Goal: Information Seeking & Learning: Learn about a topic

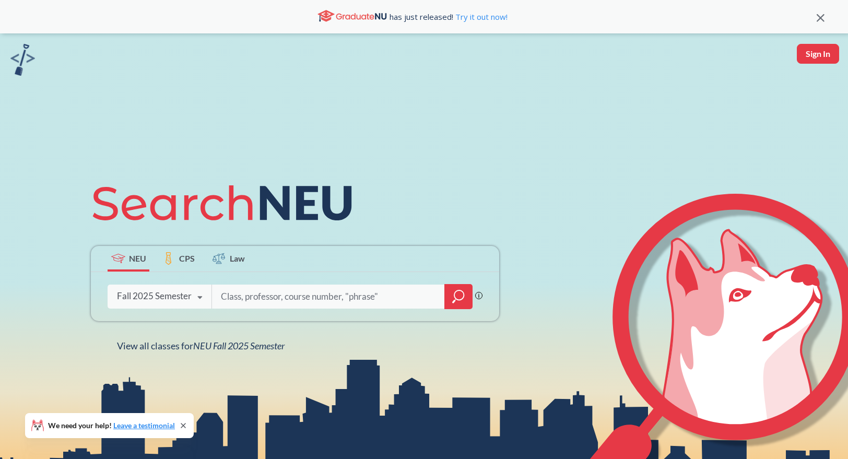
click at [171, 300] on div "Fall 2025 Semester" at bounding box center [154, 295] width 75 height 11
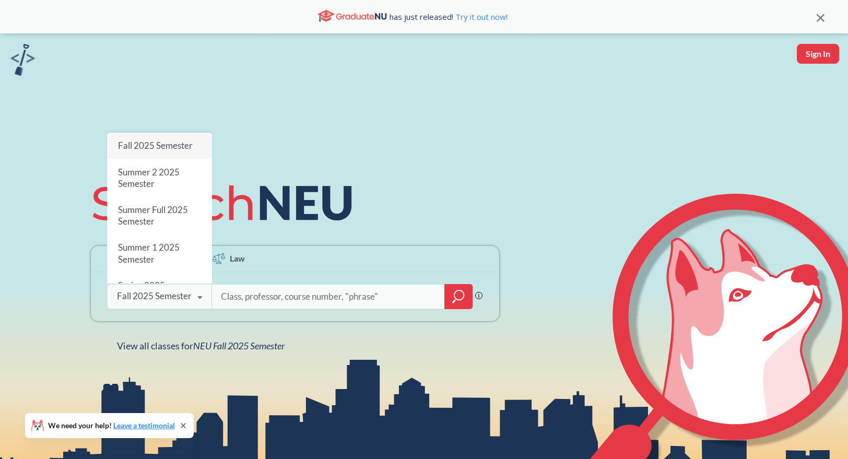
click at [172, 300] on div "Fall 2025 Semester" at bounding box center [154, 295] width 75 height 11
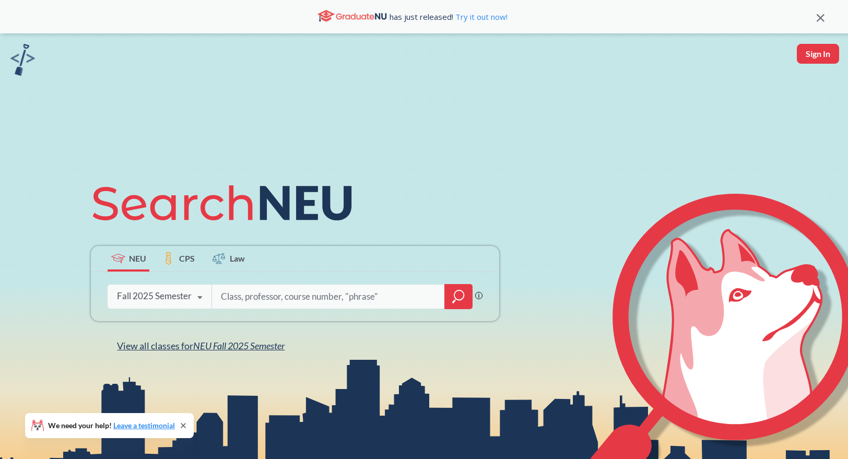
click at [239, 350] on span "NEU Fall 2025 Semester" at bounding box center [238, 345] width 91 height 11
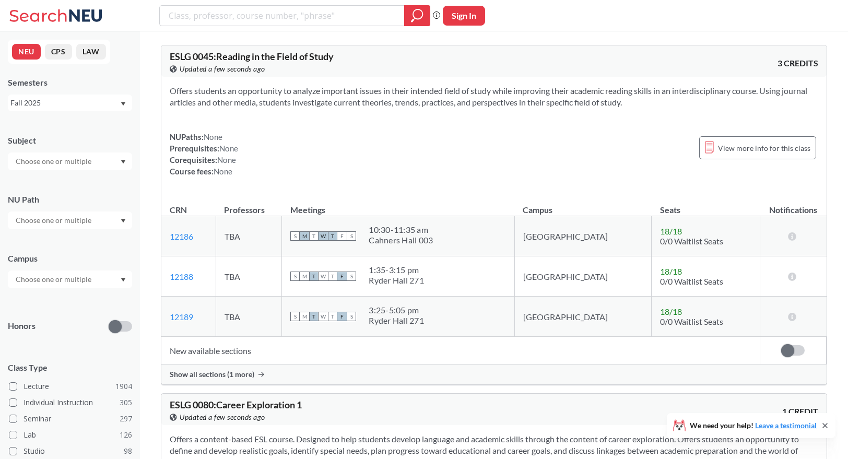
click at [340, 12] on input "search" at bounding box center [282, 16] width 229 height 18
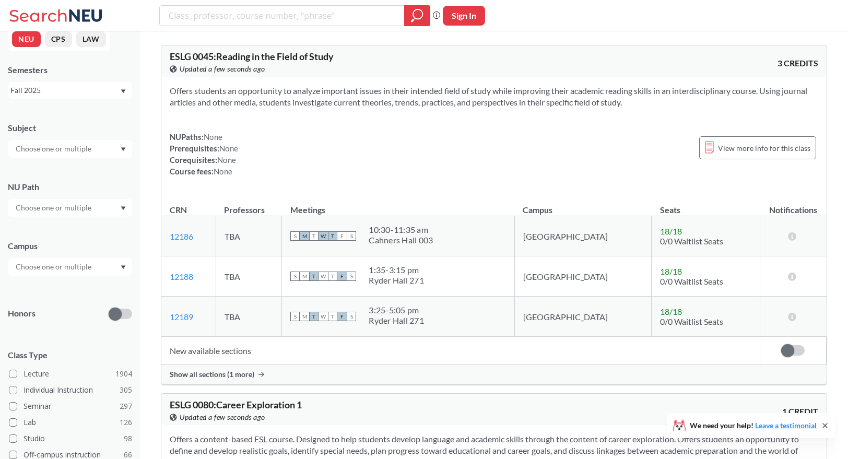
scroll to position [14, 0]
click at [46, 210] on input "text" at bounding box center [54, 207] width 88 height 13
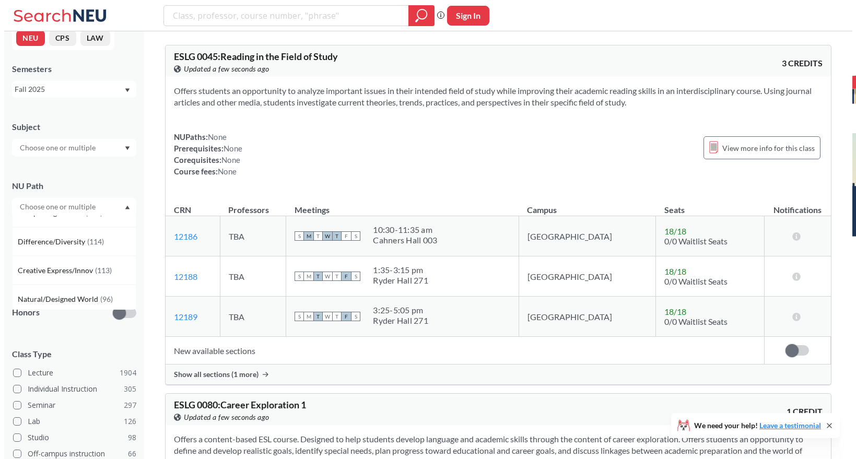
scroll to position [73, 0]
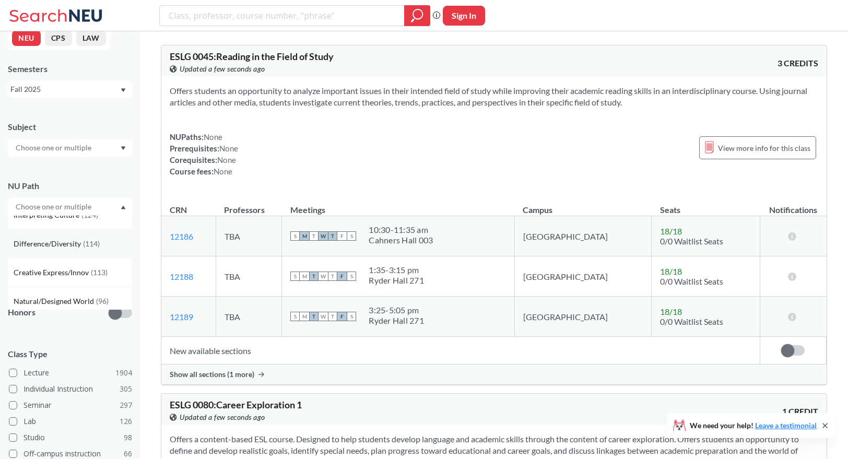
click at [48, 249] on span "Difference/Diversity" at bounding box center [48, 243] width 69 height 11
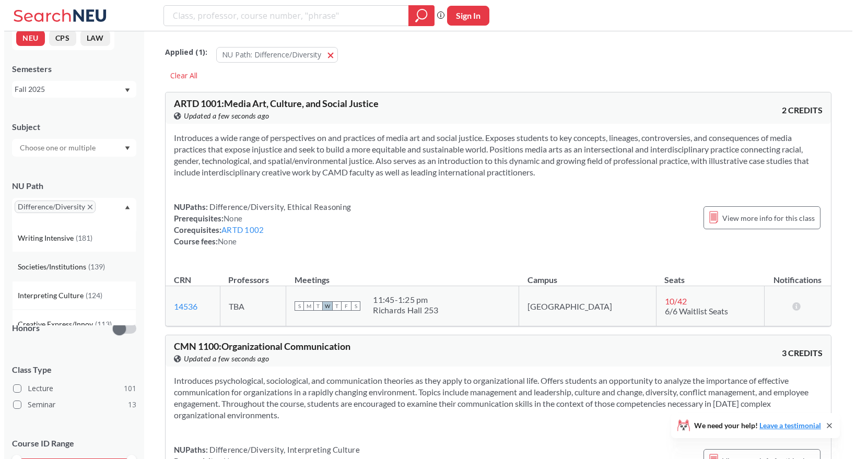
scroll to position [8, 0]
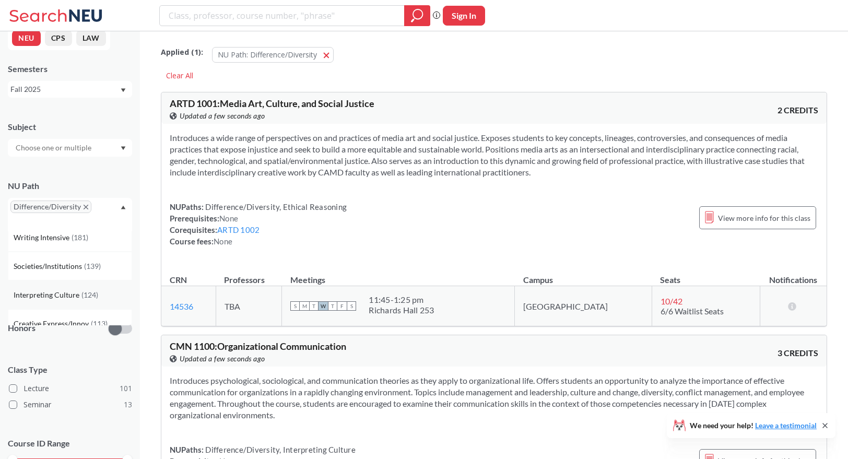
click at [32, 296] on span "Interpreting Culture" at bounding box center [48, 294] width 68 height 11
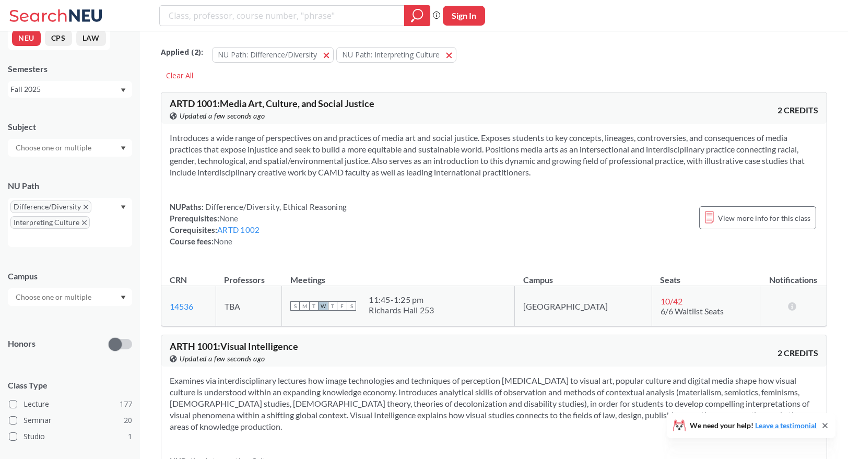
click at [123, 181] on div "NU Path" at bounding box center [70, 185] width 124 height 11
click at [49, 299] on input "text" at bounding box center [54, 297] width 88 height 13
click at [90, 320] on span "( 186 )" at bounding box center [98, 320] width 17 height 9
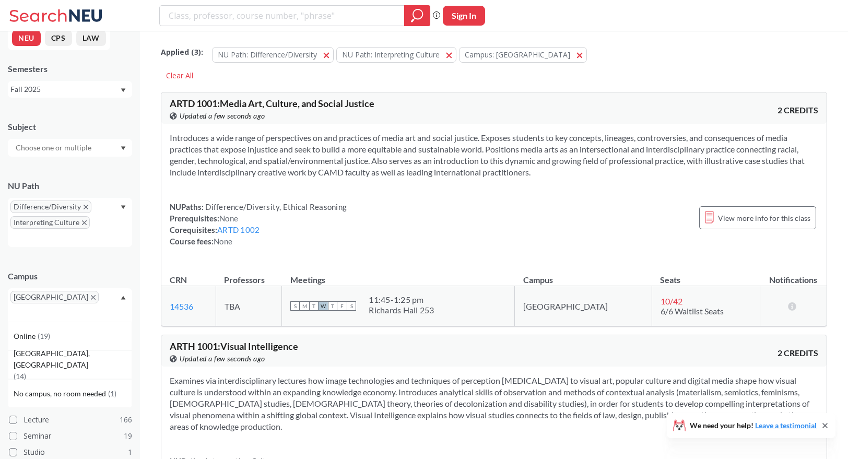
click at [86, 266] on div "Campus [GEOGRAPHIC_DATA] Online ( 19 ) [GEOGRAPHIC_DATA], [GEOGRAPHIC_DATA] ( 1…" at bounding box center [70, 291] width 124 height 62
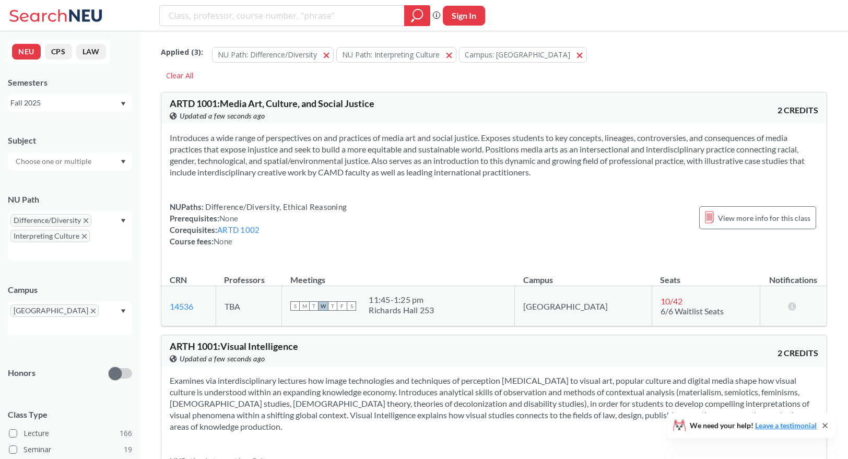
click at [60, 155] on input "text" at bounding box center [54, 161] width 88 height 13
click at [50, 186] on p "History" at bounding box center [73, 190] width 118 height 10
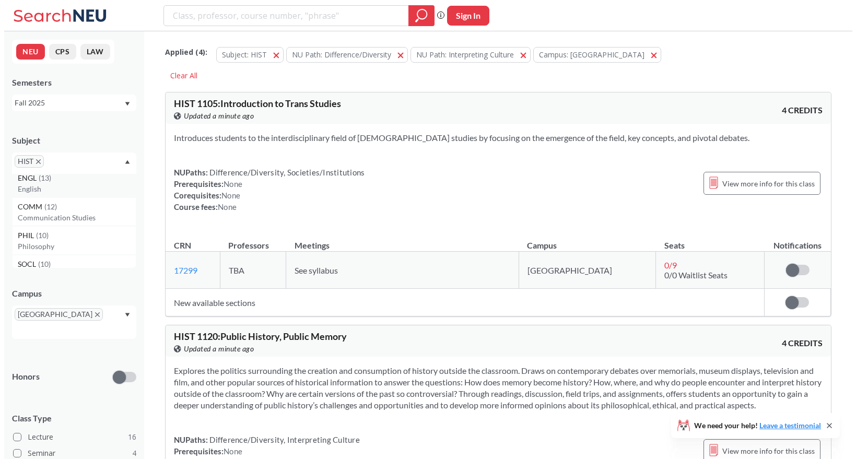
scroll to position [66, 0]
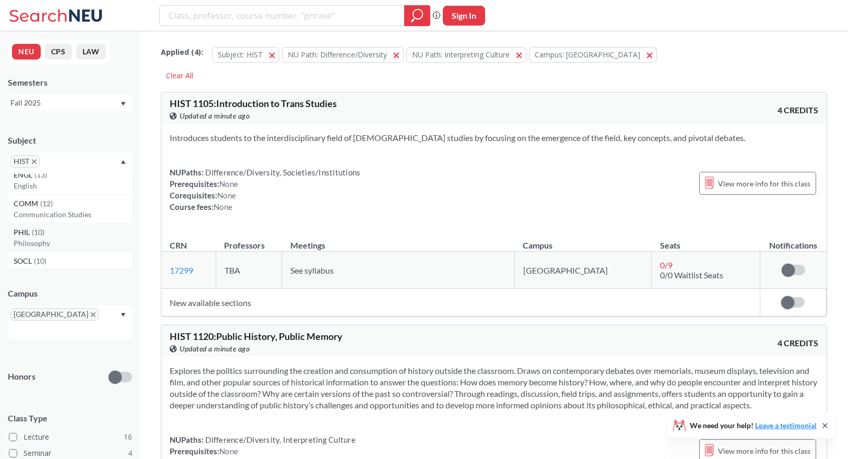
click at [42, 231] on span "( 10 )" at bounding box center [38, 232] width 13 height 9
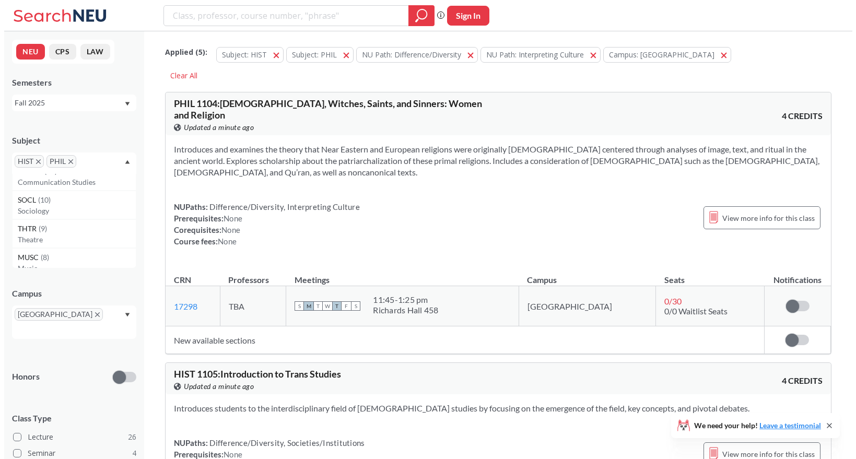
scroll to position [99, 0]
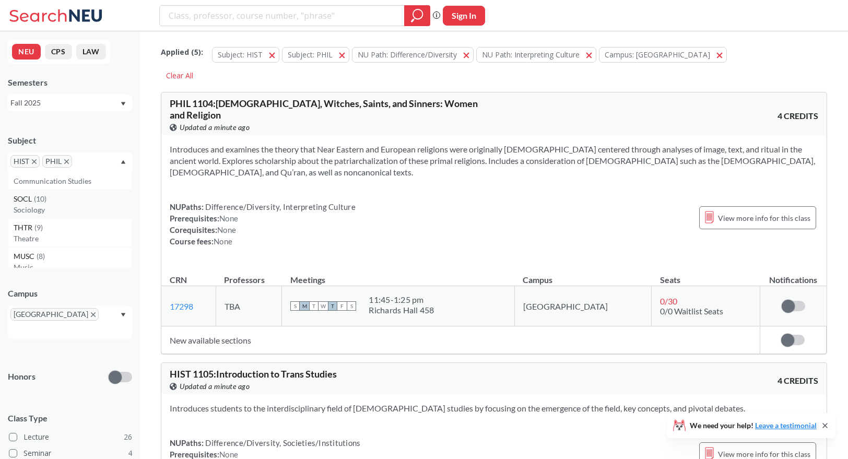
click at [39, 197] on span "( 10 )" at bounding box center [40, 198] width 13 height 9
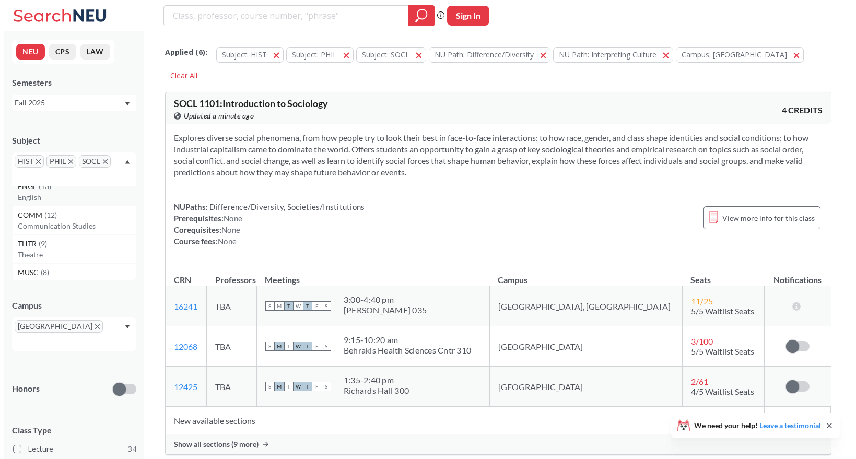
scroll to position [73, 0]
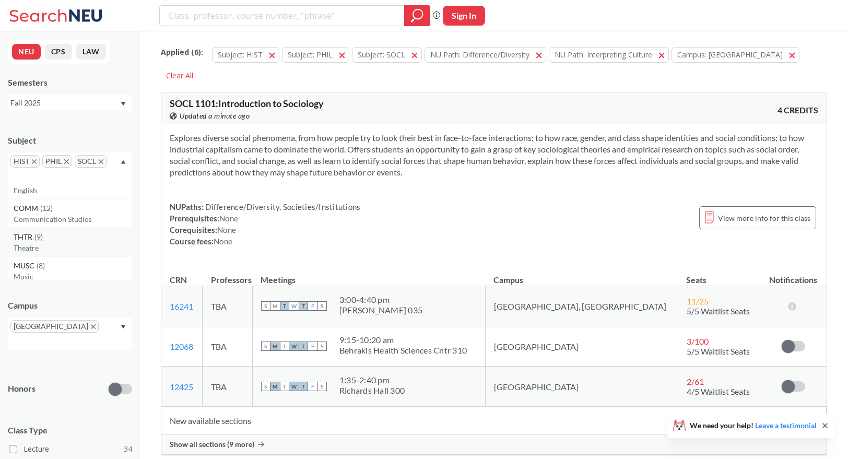
click at [54, 244] on p "Theatre" at bounding box center [73, 248] width 118 height 10
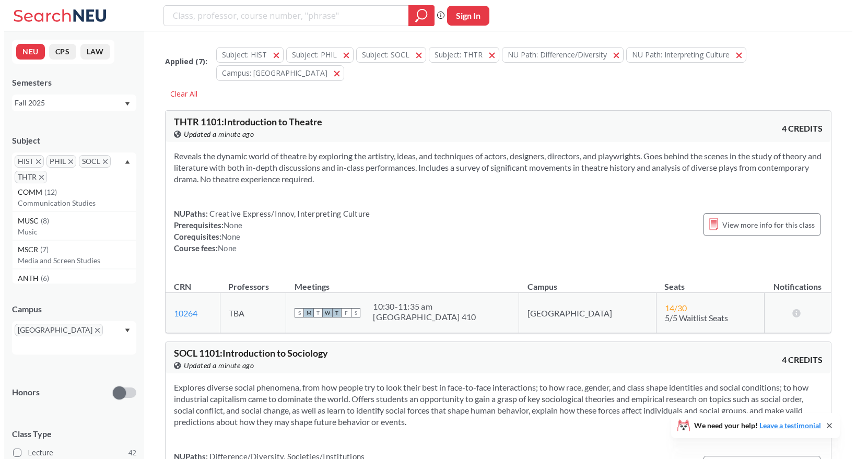
scroll to position [94, 0]
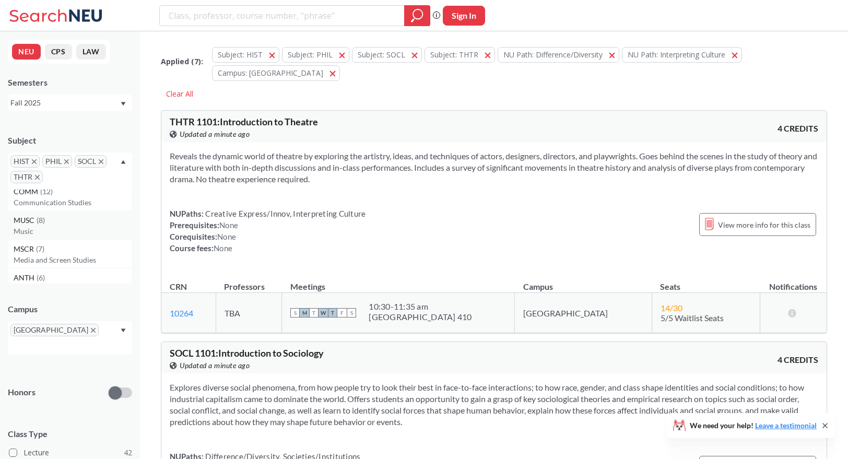
click at [44, 227] on p "Music" at bounding box center [73, 231] width 118 height 10
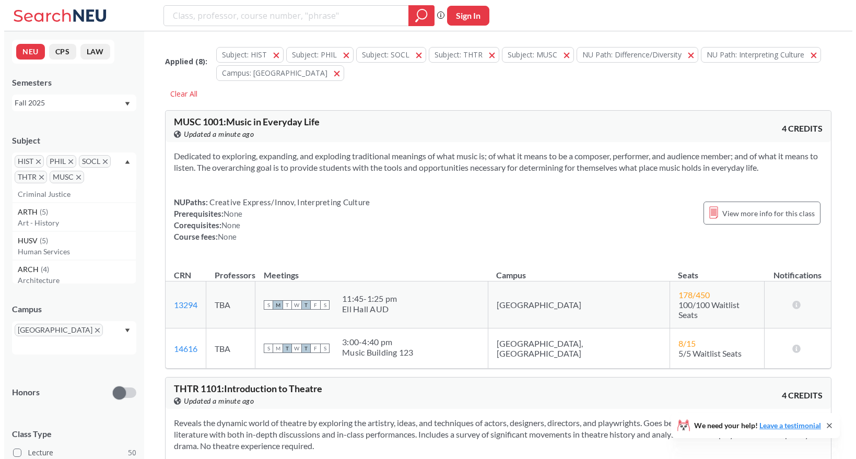
scroll to position [184, 0]
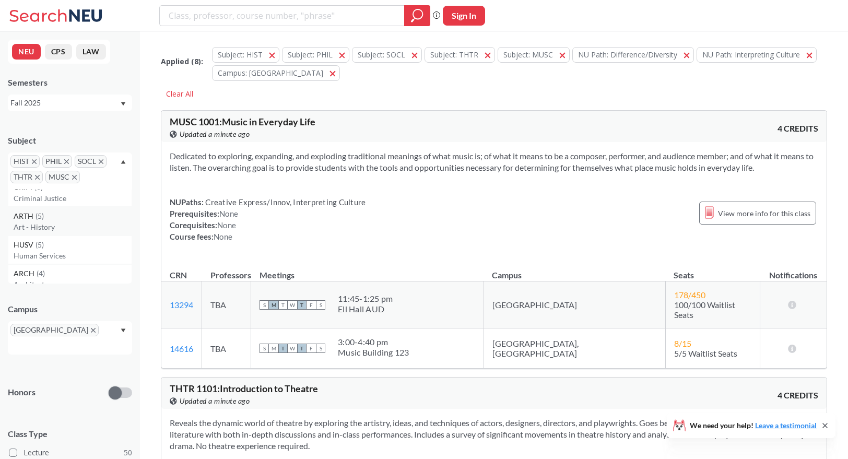
click at [40, 222] on p "Art - History" at bounding box center [73, 227] width 118 height 10
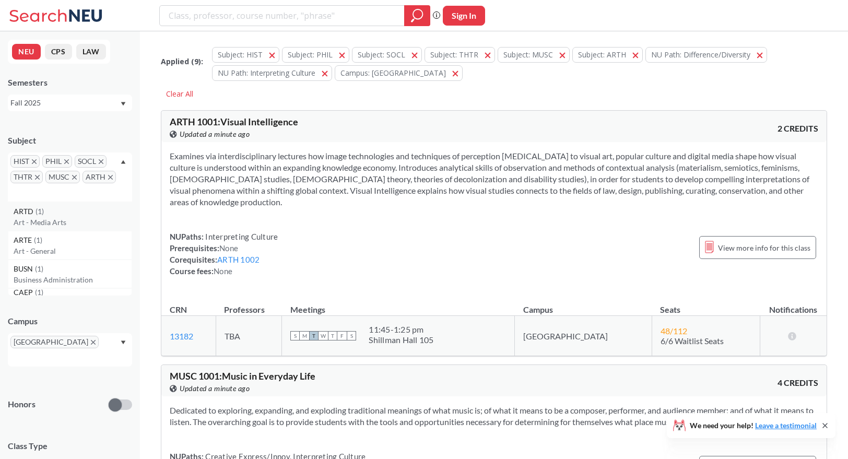
click at [33, 220] on p "Art - Media Arts" at bounding box center [73, 222] width 118 height 10
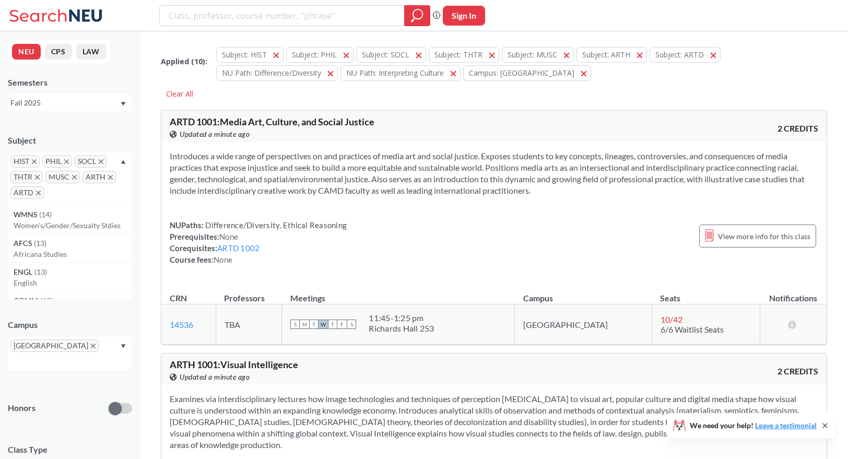
click at [33, 163] on icon "X to remove pill" at bounding box center [34, 161] width 5 height 5
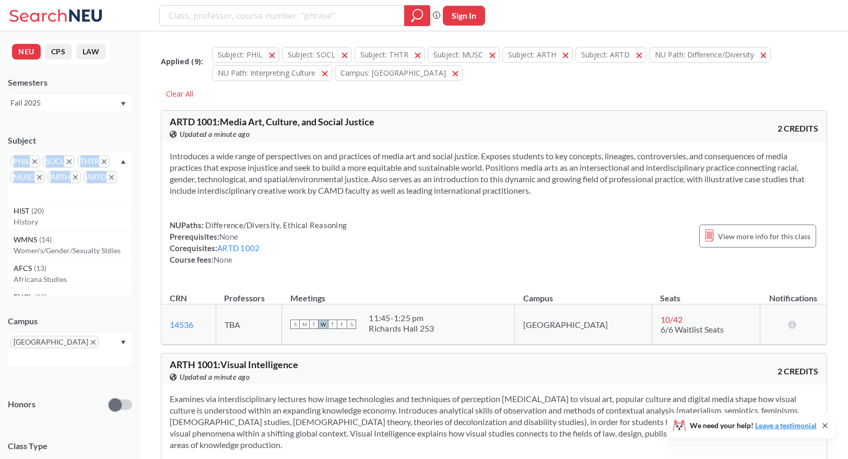
click at [33, 163] on icon "X to remove pill" at bounding box center [34, 161] width 5 height 5
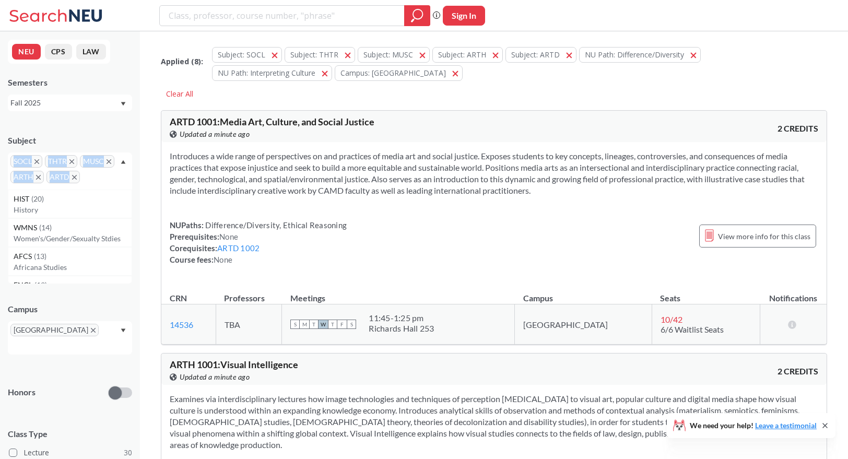
click at [33, 163] on span "SOCL" at bounding box center [26, 161] width 32 height 13
click at [38, 162] on icon "X to remove pill" at bounding box center [36, 161] width 5 height 5
click at [38, 162] on icon "X to remove pill" at bounding box center [37, 161] width 5 height 5
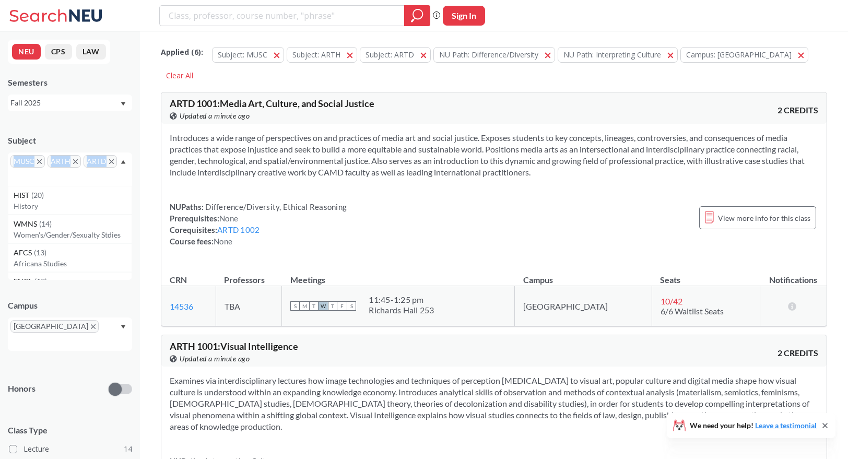
click at [38, 162] on icon "X to remove pill" at bounding box center [39, 161] width 5 height 5
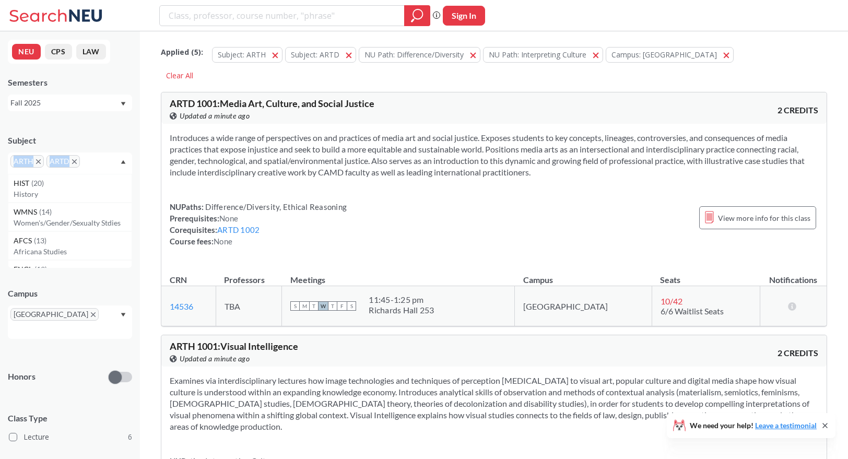
click at [38, 162] on icon "X to remove pill" at bounding box center [38, 161] width 5 height 5
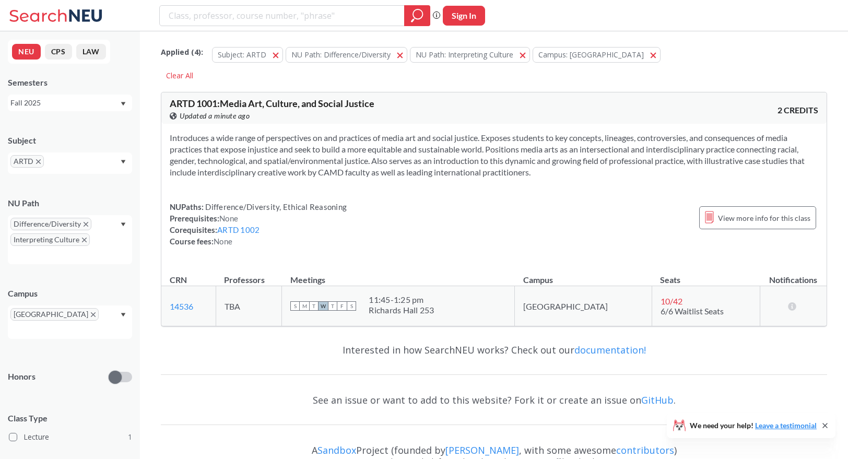
click at [226, 179] on div "Introduces a wide range of perspectives on and practices of media art and socia…" at bounding box center [493, 194] width 665 height 140
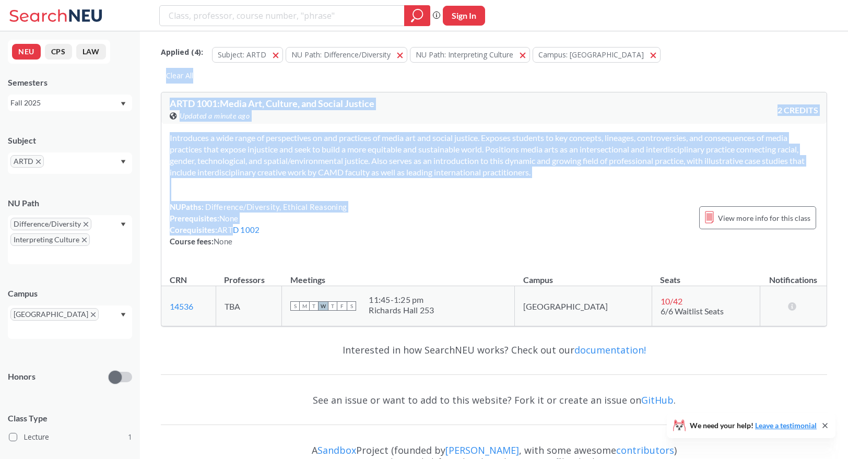
drag, startPoint x: 233, startPoint y: 228, endPoint x: 734, endPoint y: -13, distance: 555.8
click at [734, 0] on html "Phrase search guarantees the exact search appears in the results. Ex. If you wa…" at bounding box center [424, 229] width 848 height 459
click at [402, 150] on section "Introduces a wide range of perspectives on and practices of media art and socia…" at bounding box center [494, 155] width 649 height 46
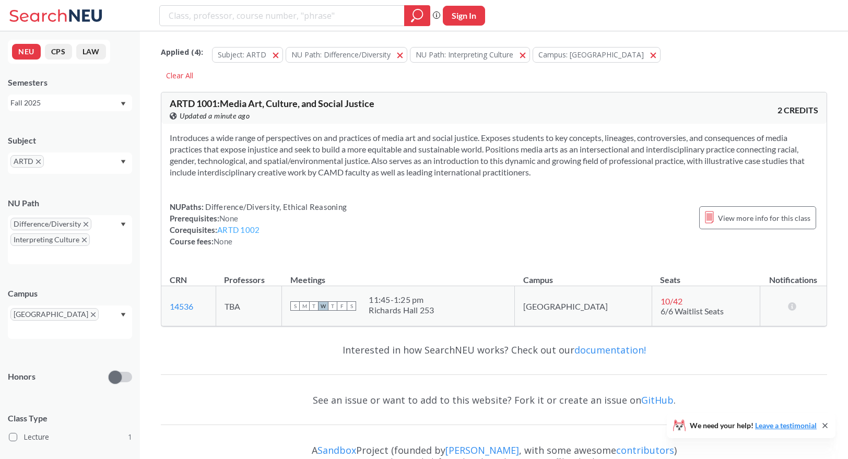
click at [236, 227] on link "ARTD 1002" at bounding box center [238, 229] width 42 height 9
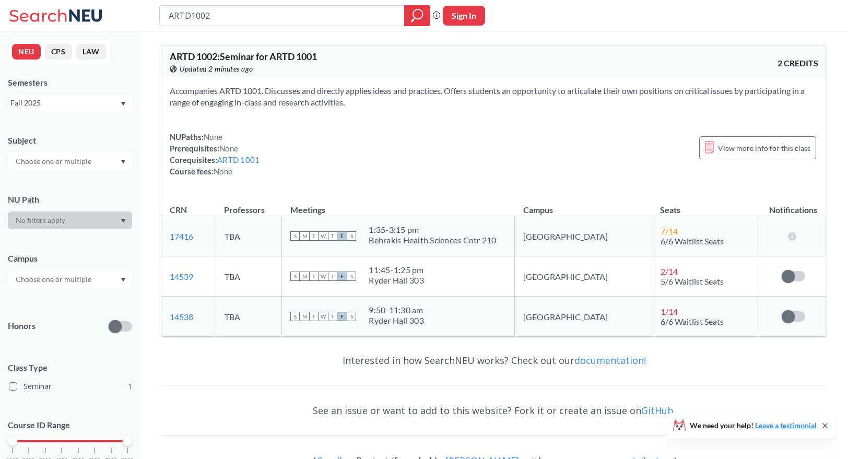
click at [404, 123] on div "Accompanies ARTD 1001. Discusses and directly applies ideas and practices. Offe…" at bounding box center [493, 135] width 665 height 117
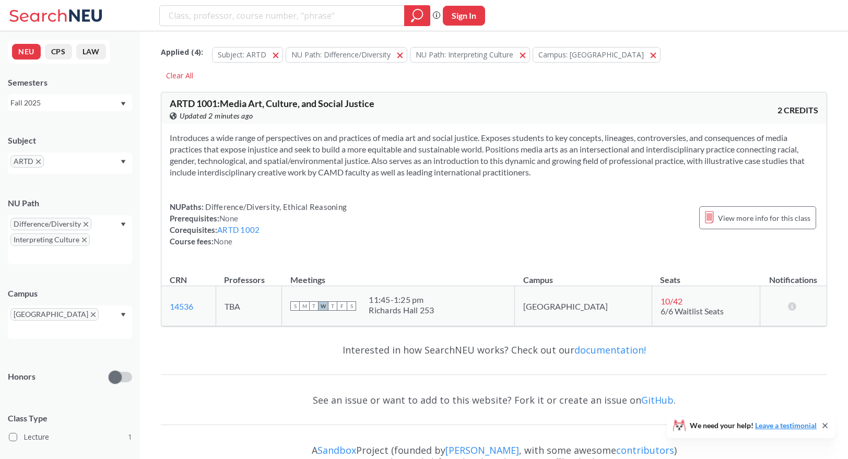
click at [179, 103] on span "ARTD 1001 : Media Art, Culture, and Social Justice" at bounding box center [272, 103] width 205 height 11
click at [377, 192] on div "Introduces a wide range of perspectives on and practices of media art and socia…" at bounding box center [493, 194] width 665 height 140
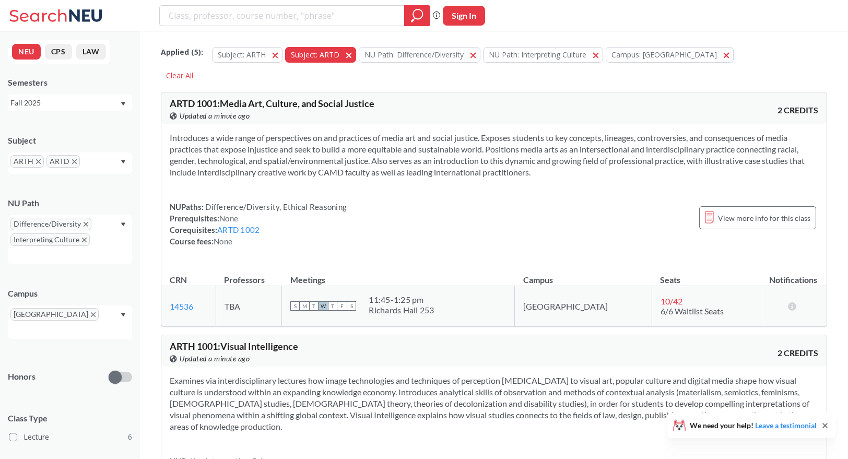
click at [353, 55] on span "button" at bounding box center [353, 55] width 0 height 10
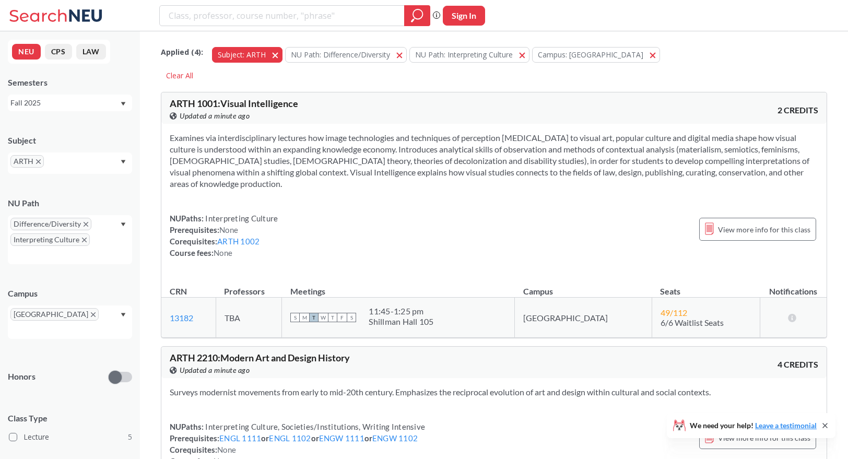
click at [279, 56] on span "button" at bounding box center [279, 55] width 0 height 10
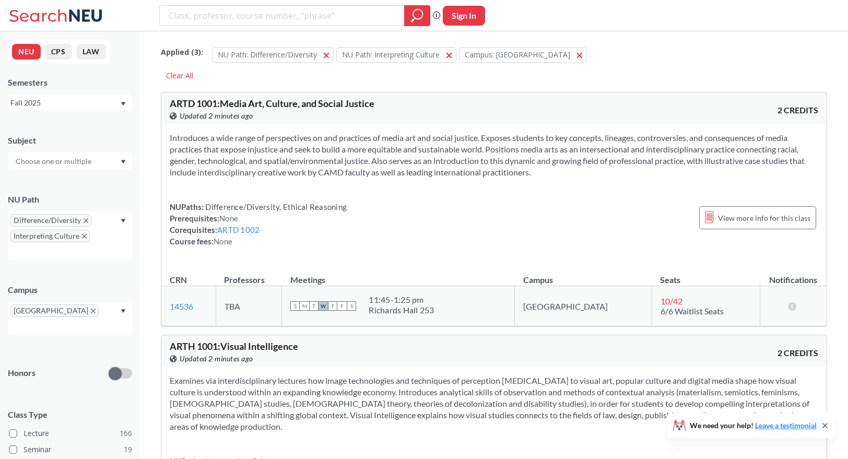
click at [88, 165] on input "text" at bounding box center [54, 161] width 88 height 13
click at [121, 165] on div at bounding box center [70, 162] width 124 height 18
click at [123, 165] on div at bounding box center [70, 162] width 124 height 18
click at [99, 184] on div "HIST ( 20 )" at bounding box center [73, 179] width 118 height 11
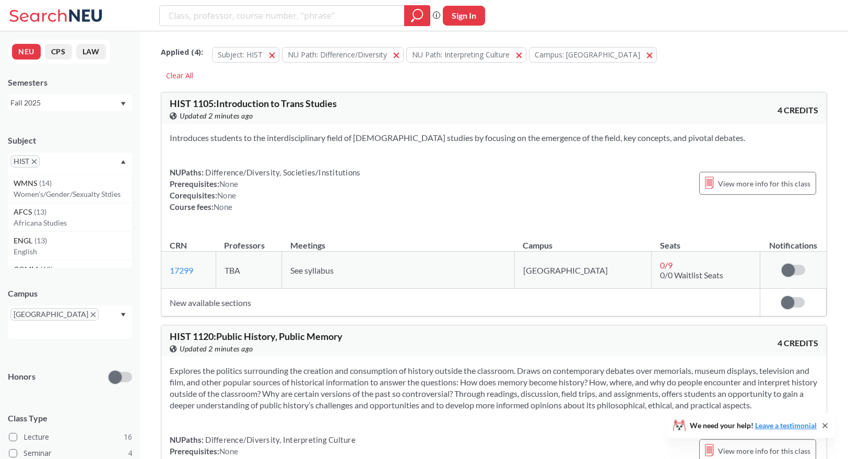
click at [278, 153] on div "Introduces students to the interdisciplinary field of [DEMOGRAPHIC_DATA] studie…" at bounding box center [493, 177] width 665 height 106
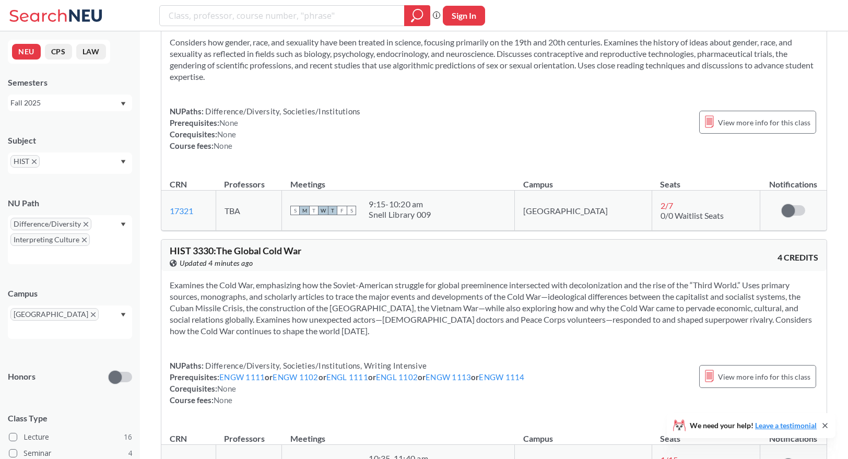
scroll to position [4781, 0]
